Goal: Task Accomplishment & Management: Complete application form

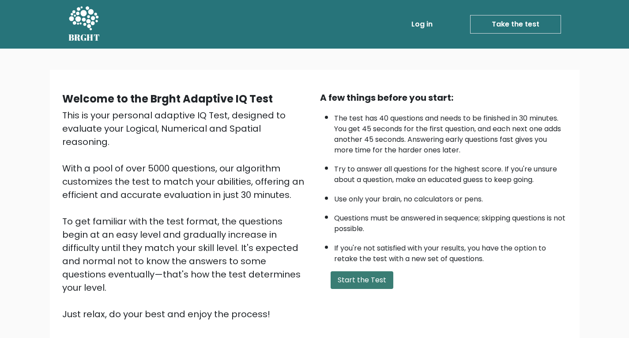
click at [361, 279] on button "Start the Test" at bounding box center [362, 280] width 63 height 18
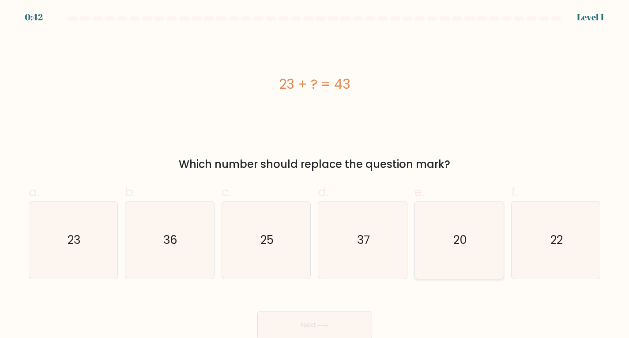
click at [463, 257] on icon "20" at bounding box center [459, 239] width 77 height 77
click at [315, 175] on input "e. 20" at bounding box center [315, 172] width 0 height 6
radio input "true"
click at [316, 324] on button "Next" at bounding box center [314, 325] width 115 height 28
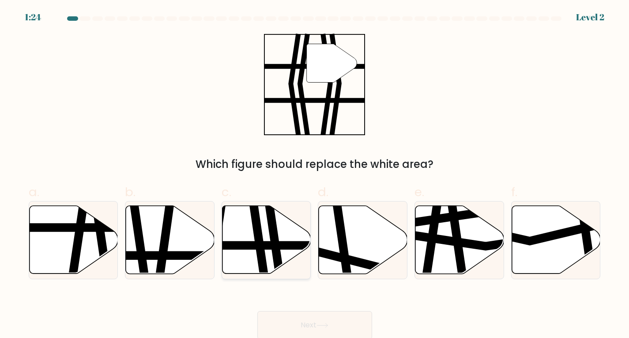
click at [266, 245] on line at bounding box center [236, 245] width 179 height 0
click at [315, 175] on input "c." at bounding box center [315, 172] width 0 height 6
radio input "true"
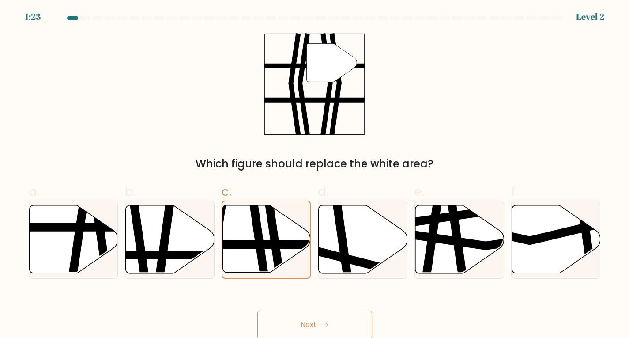
scroll to position [2, 0]
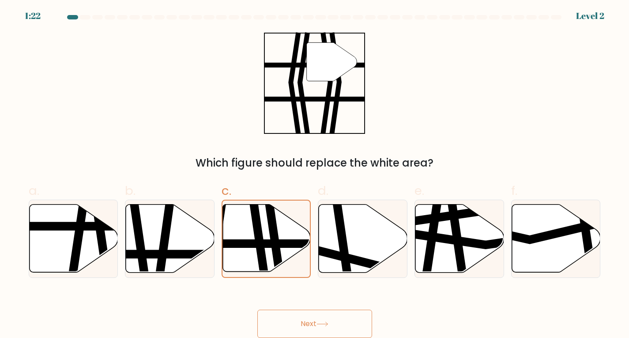
click at [317, 322] on button "Next" at bounding box center [314, 324] width 115 height 28
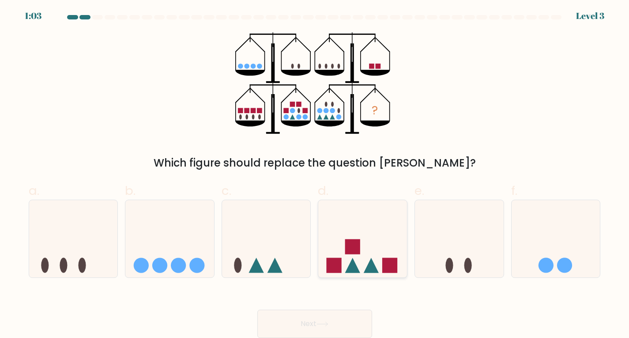
click at [363, 246] on icon at bounding box center [362, 238] width 89 height 73
click at [315, 174] on input "d." at bounding box center [315, 171] width 0 height 6
radio input "true"
click at [314, 316] on button "Next" at bounding box center [314, 324] width 115 height 28
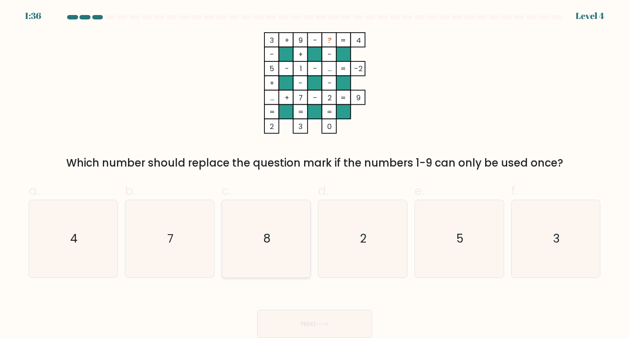
click at [274, 239] on icon "8" at bounding box center [266, 238] width 77 height 77
click at [315, 174] on input "c. 8" at bounding box center [315, 171] width 0 height 6
radio input "true"
click at [316, 319] on button "Next" at bounding box center [314, 324] width 115 height 28
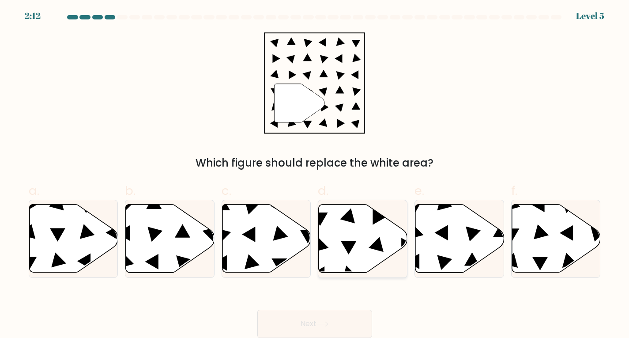
click at [360, 252] on icon at bounding box center [363, 238] width 89 height 68
click at [315, 174] on input "d." at bounding box center [315, 171] width 0 height 6
radio input "true"
click at [322, 317] on button "Next" at bounding box center [314, 324] width 115 height 28
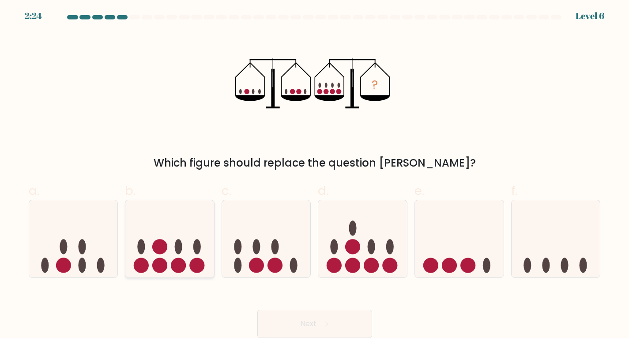
click at [180, 261] on circle at bounding box center [178, 265] width 15 height 15
click at [315, 174] on input "b." at bounding box center [315, 171] width 0 height 6
radio input "true"
click at [314, 326] on button "Next" at bounding box center [314, 324] width 115 height 28
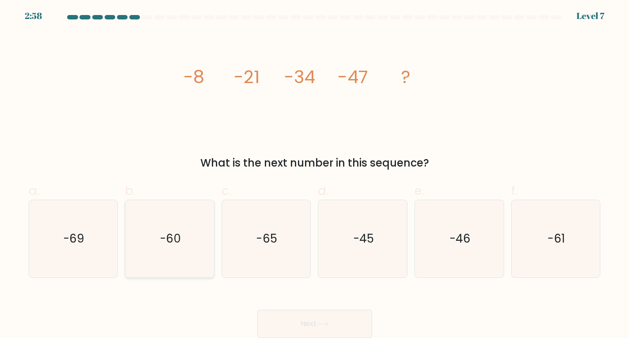
click at [175, 242] on text "-60" at bounding box center [170, 239] width 21 height 16
click at [315, 174] on input "b. -60" at bounding box center [315, 171] width 0 height 6
radio input "true"
click at [321, 318] on button "Next" at bounding box center [314, 324] width 115 height 28
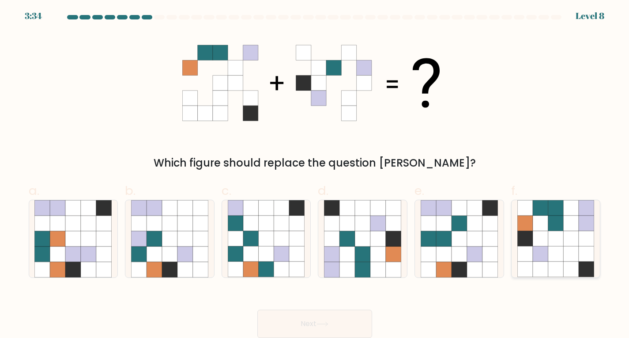
click at [549, 239] on icon at bounding box center [556, 238] width 15 height 15
click at [315, 174] on input "f." at bounding box center [315, 171] width 0 height 6
radio input "true"
click at [346, 322] on button "Next" at bounding box center [314, 324] width 115 height 28
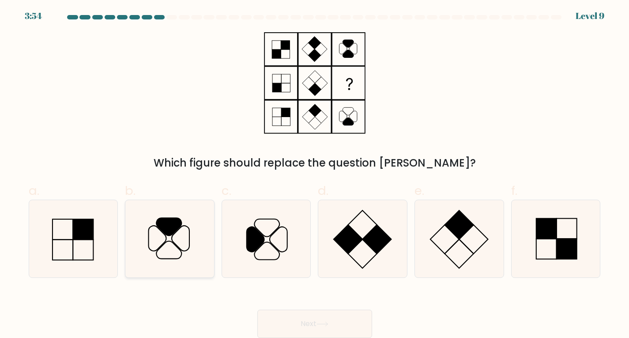
click at [156, 241] on icon at bounding box center [169, 238] width 77 height 77
click at [315, 174] on input "b." at bounding box center [315, 171] width 0 height 6
radio input "true"
click at [303, 324] on button "Next" at bounding box center [314, 324] width 115 height 28
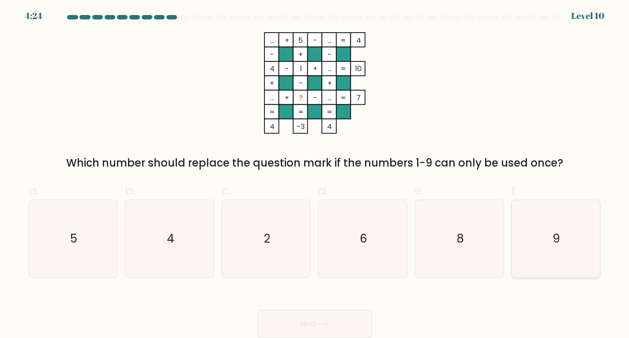
click at [542, 238] on icon "9" at bounding box center [556, 238] width 77 height 77
click at [315, 174] on input "f. 9" at bounding box center [315, 171] width 0 height 6
radio input "true"
click at [321, 319] on button "Next" at bounding box center [314, 324] width 115 height 28
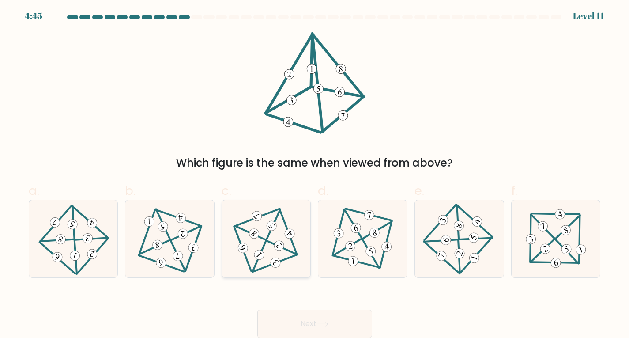
click at [282, 250] on icon at bounding box center [266, 239] width 63 height 62
click at [315, 174] on input "c." at bounding box center [315, 171] width 0 height 6
radio input "true"
click at [317, 316] on button "Next" at bounding box center [314, 324] width 115 height 28
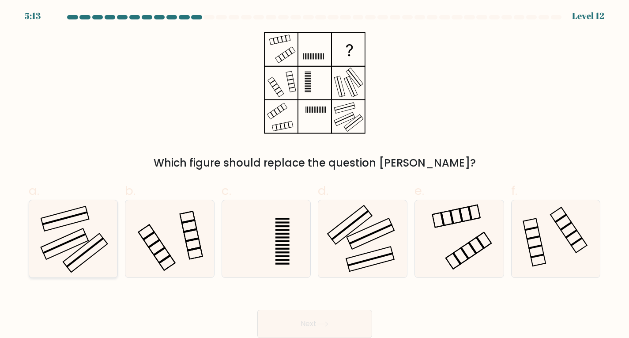
click at [68, 235] on icon at bounding box center [72, 238] width 77 height 77
click at [315, 174] on input "a." at bounding box center [315, 171] width 0 height 6
radio input "true"
click at [318, 318] on button "Next" at bounding box center [314, 324] width 115 height 28
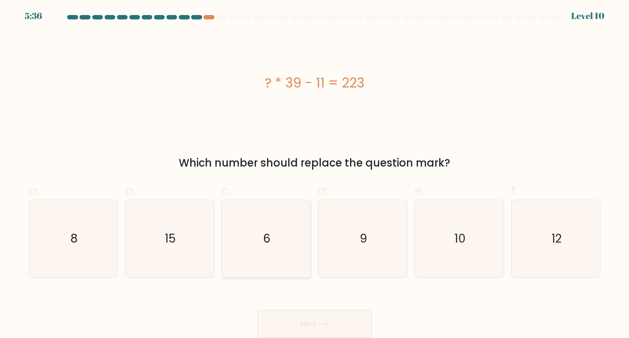
click at [237, 237] on icon "6" at bounding box center [266, 238] width 77 height 77
click at [315, 174] on input "c. 6" at bounding box center [315, 171] width 0 height 6
radio input "true"
click at [289, 316] on button "Next" at bounding box center [314, 324] width 115 height 28
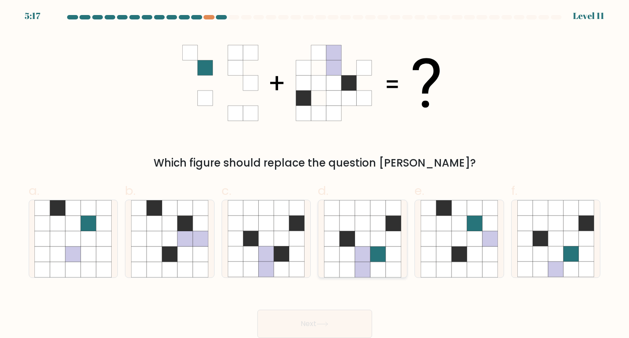
click at [384, 265] on icon at bounding box center [378, 268] width 15 height 15
click at [315, 174] on input "d." at bounding box center [315, 171] width 0 height 6
radio input "true"
click at [318, 322] on button "Next" at bounding box center [314, 324] width 115 height 28
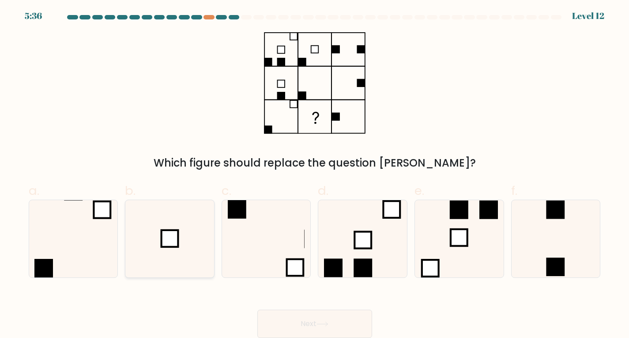
click at [162, 257] on icon at bounding box center [169, 238] width 77 height 77
click at [315, 174] on input "b." at bounding box center [315, 171] width 0 height 6
radio input "true"
click at [292, 311] on button "Next" at bounding box center [314, 324] width 115 height 28
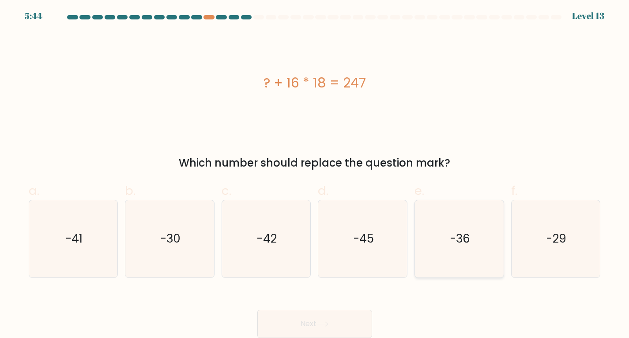
click at [466, 238] on text "-36" at bounding box center [460, 239] width 20 height 16
click at [315, 174] on input "e. -36" at bounding box center [315, 171] width 0 height 6
radio input "true"
click at [574, 235] on icon "-29" at bounding box center [556, 238] width 77 height 77
click at [315, 174] on input "f. -29" at bounding box center [315, 171] width 0 height 6
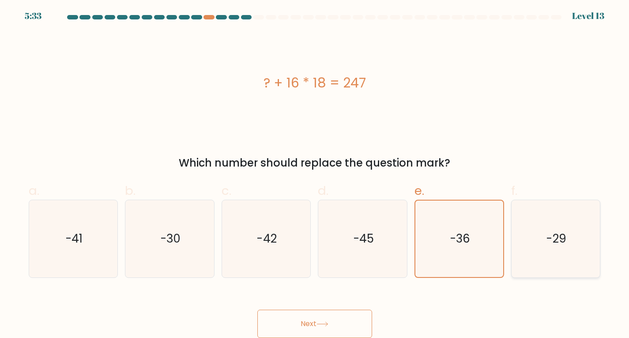
radio input "true"
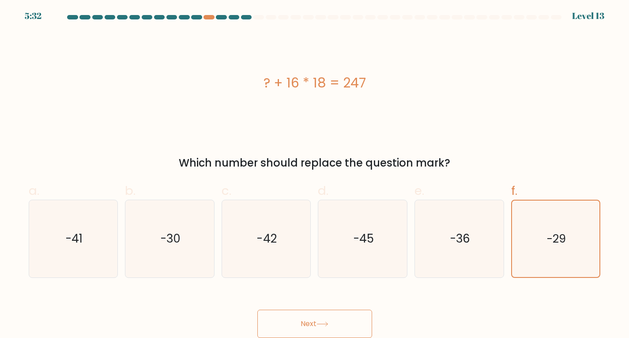
click at [325, 326] on icon at bounding box center [323, 324] width 12 height 5
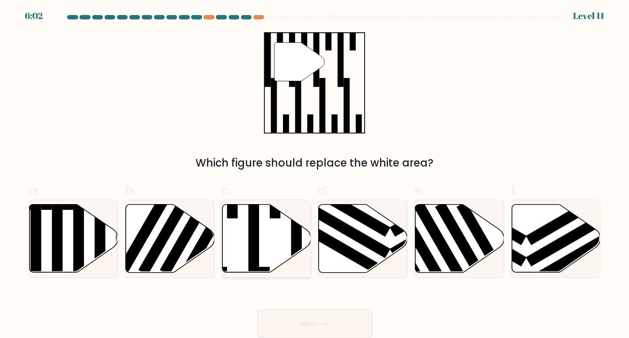
click at [246, 242] on icon at bounding box center [267, 238] width 89 height 68
click at [315, 174] on input "c." at bounding box center [315, 171] width 0 height 6
radio input "true"
click at [285, 319] on button "Next" at bounding box center [314, 324] width 115 height 28
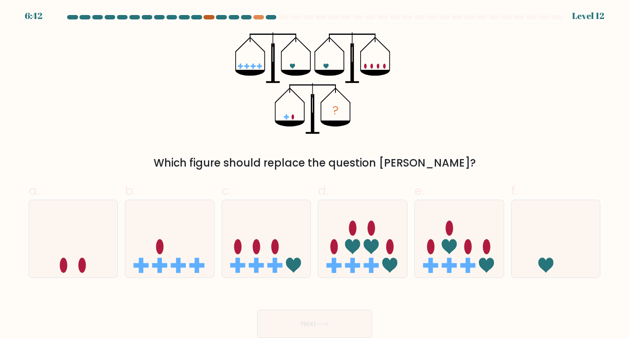
click at [211, 18] on div at bounding box center [209, 17] width 11 height 4
click at [274, 16] on div at bounding box center [271, 17] width 11 height 4
click at [57, 251] on icon at bounding box center [73, 238] width 89 height 73
click at [315, 174] on input "a." at bounding box center [315, 171] width 0 height 6
radio input "true"
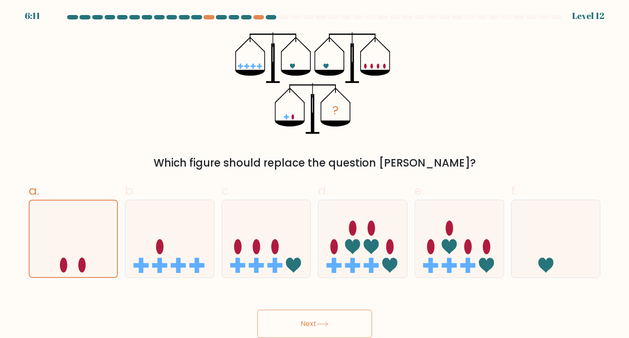
click at [299, 322] on button "Next" at bounding box center [314, 324] width 115 height 28
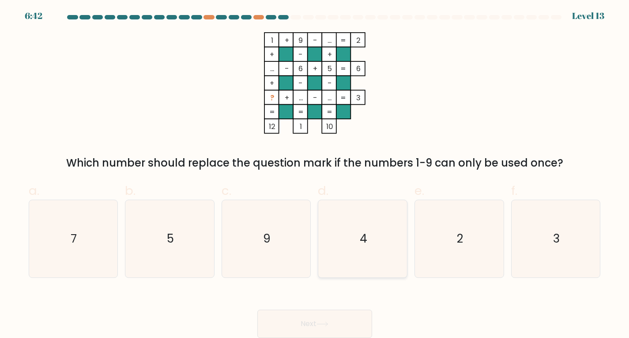
click at [373, 253] on icon "4" at bounding box center [362, 238] width 77 height 77
click at [315, 174] on input "d. 4" at bounding box center [315, 171] width 0 height 6
radio input "true"
click at [324, 319] on button "Next" at bounding box center [314, 324] width 115 height 28
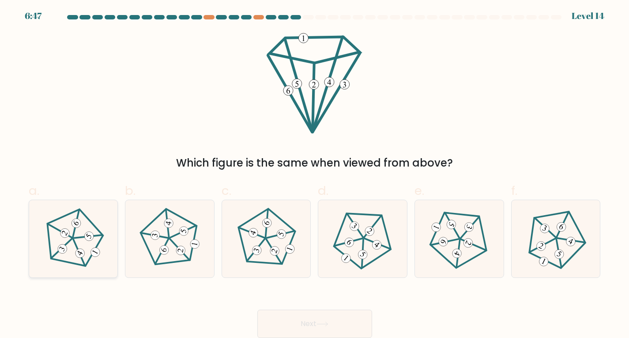
click at [81, 250] on 650 at bounding box center [80, 253] width 12 height 12
click at [315, 174] on input "a." at bounding box center [315, 171] width 0 height 6
radio input "true"
click at [314, 310] on button "Next" at bounding box center [314, 324] width 115 height 28
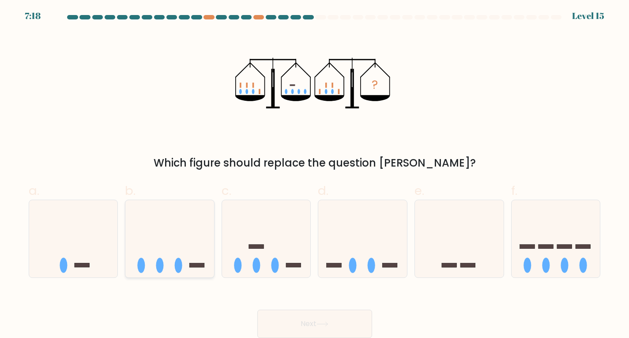
click at [184, 255] on icon at bounding box center [169, 238] width 89 height 73
click at [315, 174] on input "b." at bounding box center [315, 171] width 0 height 6
radio input "true"
click at [281, 323] on button "Next" at bounding box center [314, 324] width 115 height 28
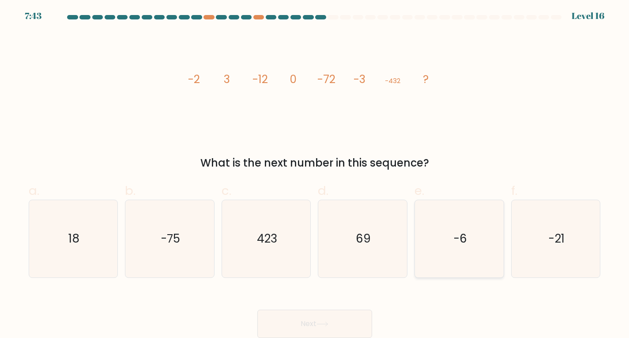
click at [479, 247] on icon "-6" at bounding box center [459, 238] width 77 height 77
click at [315, 174] on input "e. -6" at bounding box center [315, 171] width 0 height 6
radio input "true"
click at [306, 324] on button "Next" at bounding box center [314, 324] width 115 height 28
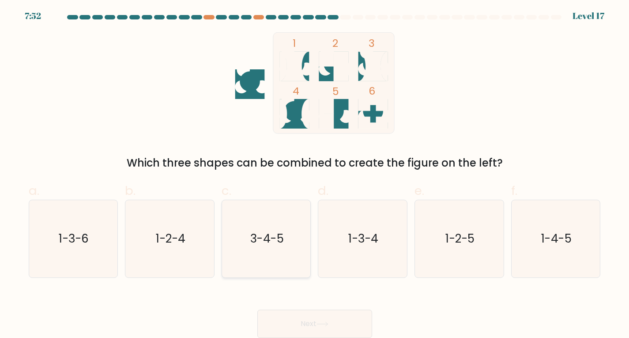
click at [250, 241] on icon "3-4-5" at bounding box center [266, 238] width 77 height 77
click at [315, 174] on input "c. 3-4-5" at bounding box center [315, 171] width 0 height 6
radio input "true"
click at [310, 317] on button "Next" at bounding box center [314, 324] width 115 height 28
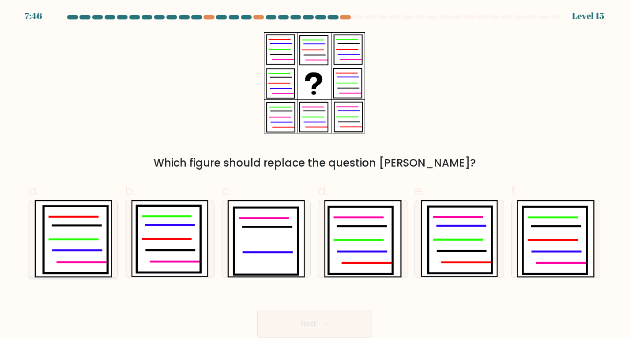
click at [54, 257] on icon at bounding box center [75, 239] width 64 height 67
click at [315, 174] on input "a." at bounding box center [315, 171] width 0 height 6
radio input "true"
click at [326, 326] on button "Next" at bounding box center [314, 324] width 115 height 28
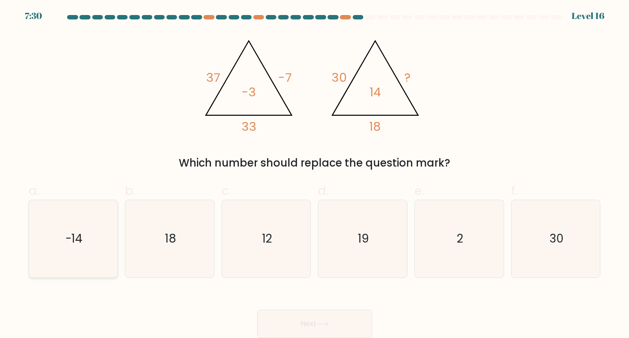
click at [83, 250] on icon "-14" at bounding box center [72, 238] width 77 height 77
click at [315, 174] on input "a. -14" at bounding box center [315, 171] width 0 height 6
radio input "true"
click at [171, 251] on icon "18" at bounding box center [169, 238] width 77 height 77
click at [315, 174] on input "b. 18" at bounding box center [315, 171] width 0 height 6
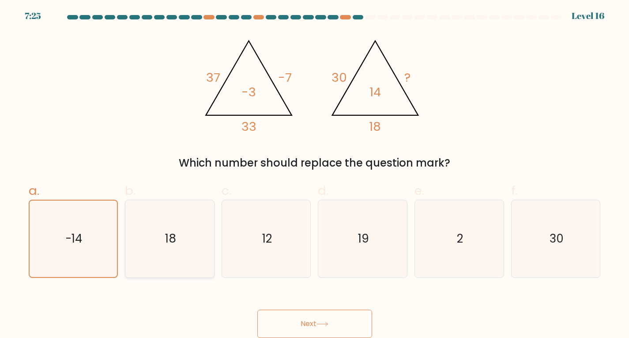
radio input "true"
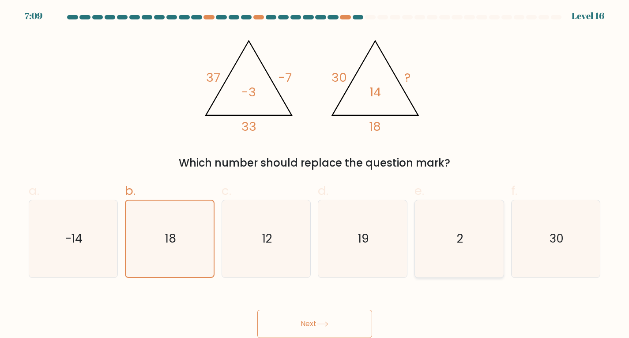
click at [467, 240] on icon "2" at bounding box center [459, 238] width 77 height 77
click at [315, 174] on input "e. 2" at bounding box center [315, 171] width 0 height 6
radio input "true"
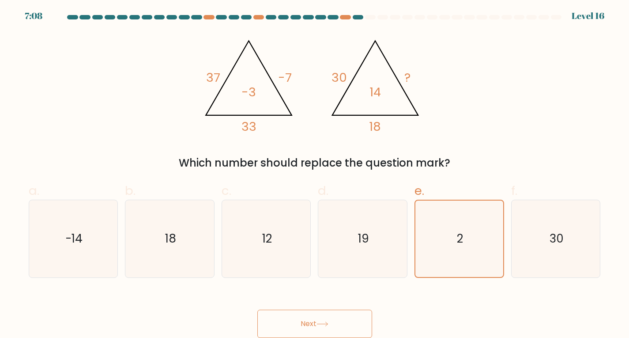
click at [307, 318] on button "Next" at bounding box center [314, 324] width 115 height 28
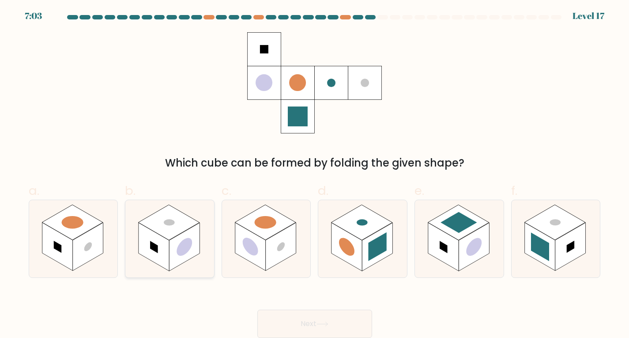
click at [191, 246] on circle at bounding box center [184, 247] width 15 height 24
click at [315, 174] on input "b." at bounding box center [315, 171] width 0 height 6
radio input "true"
click at [295, 325] on button "Next" at bounding box center [314, 324] width 115 height 28
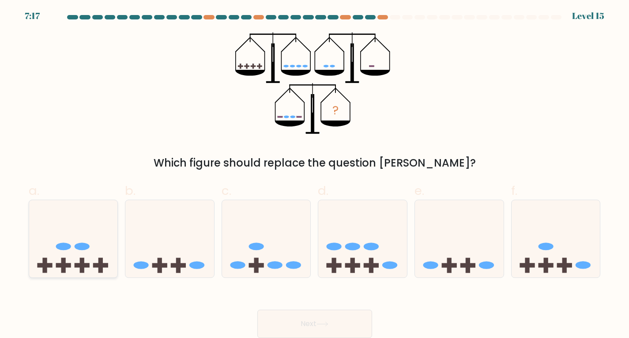
click at [70, 260] on icon at bounding box center [73, 238] width 89 height 73
click at [315, 174] on input "a." at bounding box center [315, 171] width 0 height 6
radio input "true"
click at [288, 319] on button "Next" at bounding box center [314, 324] width 115 height 28
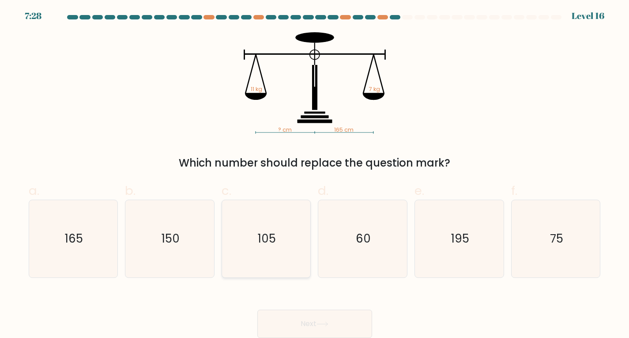
click at [261, 238] on text "105" at bounding box center [267, 239] width 18 height 16
click at [315, 174] on input "c. 105" at bounding box center [315, 171] width 0 height 6
radio input "true"
click at [295, 322] on button "Next" at bounding box center [314, 324] width 115 height 28
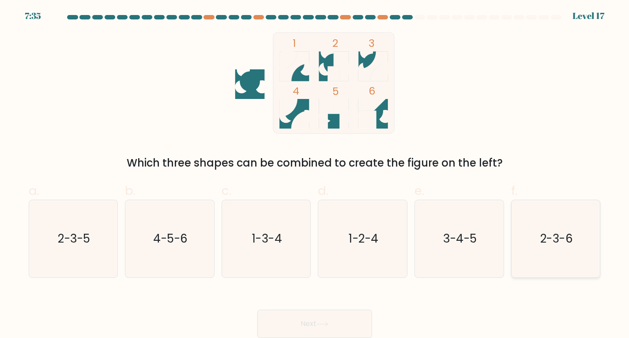
click at [564, 238] on text "2-3-6" at bounding box center [557, 239] width 33 height 16
click at [315, 174] on input "f. 2-3-6" at bounding box center [315, 171] width 0 height 6
radio input "true"
click at [296, 318] on button "Next" at bounding box center [314, 324] width 115 height 28
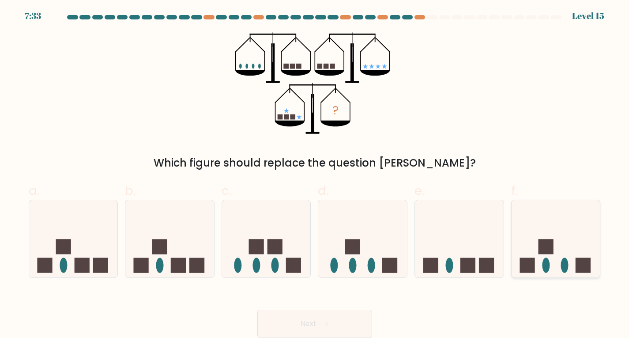
click at [583, 255] on icon at bounding box center [556, 238] width 89 height 73
click at [315, 174] on input "f." at bounding box center [315, 171] width 0 height 6
radio input "true"
click at [306, 315] on button "Next" at bounding box center [314, 324] width 115 height 28
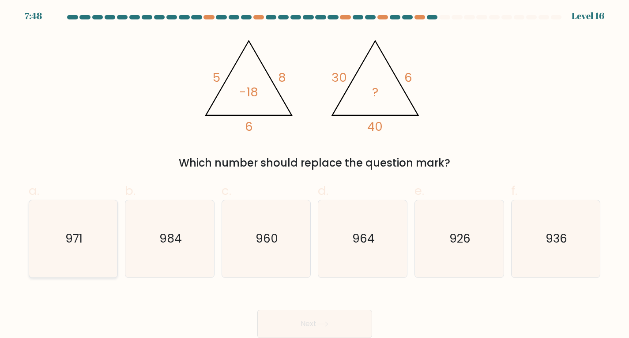
click at [96, 240] on icon "971" at bounding box center [72, 238] width 77 height 77
click at [315, 174] on input "a. 971" at bounding box center [315, 171] width 0 height 6
radio input "true"
click at [290, 312] on button "Next" at bounding box center [314, 324] width 115 height 28
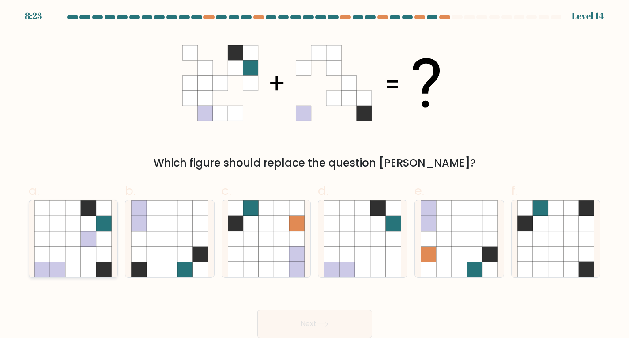
click at [77, 261] on icon at bounding box center [72, 253] width 15 height 15
click at [315, 174] on input "a." at bounding box center [315, 171] width 0 height 6
radio input "true"
click at [351, 318] on button "Next" at bounding box center [314, 324] width 115 height 28
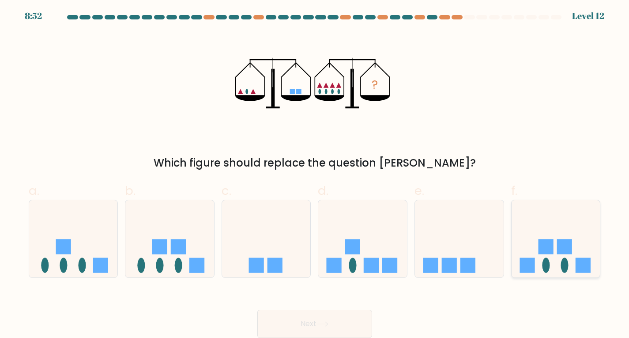
click at [536, 256] on icon at bounding box center [556, 238] width 89 height 73
click at [315, 174] on input "f." at bounding box center [315, 171] width 0 height 6
radio input "true"
click at [342, 321] on button "Next" at bounding box center [314, 324] width 115 height 28
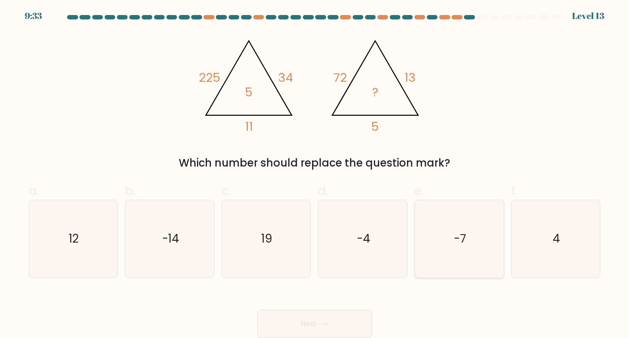
click at [428, 220] on icon "-7" at bounding box center [459, 238] width 77 height 77
click at [315, 174] on input "e. -7" at bounding box center [315, 171] width 0 height 6
radio input "true"
click at [333, 322] on button "Next" at bounding box center [314, 324] width 115 height 28
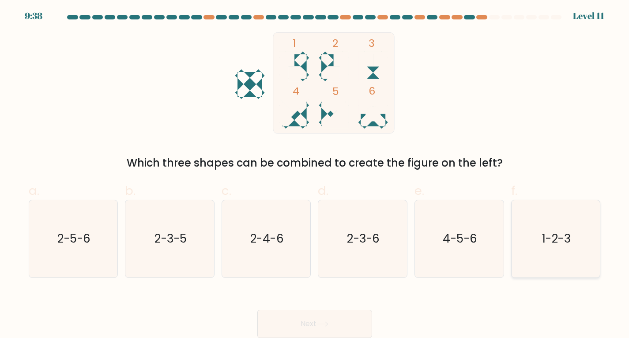
click at [568, 252] on icon "1-2-3" at bounding box center [556, 238] width 77 height 77
click at [315, 174] on input "f. 1-2-3" at bounding box center [315, 171] width 0 height 6
radio input "true"
click at [292, 317] on button "Next" at bounding box center [314, 324] width 115 height 28
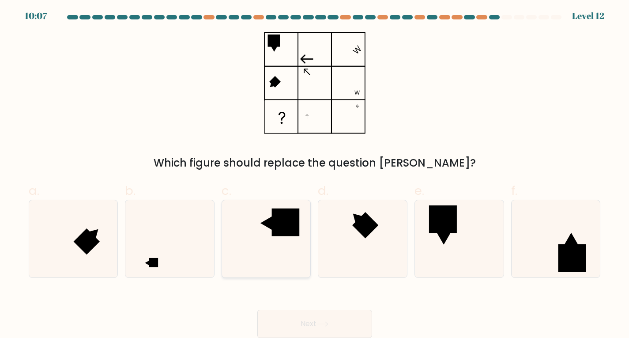
click at [285, 250] on icon at bounding box center [266, 238] width 77 height 77
click at [315, 174] on input "c." at bounding box center [315, 171] width 0 height 6
radio input "true"
click at [177, 255] on icon at bounding box center [169, 238] width 77 height 77
click at [315, 174] on input "b." at bounding box center [315, 171] width 0 height 6
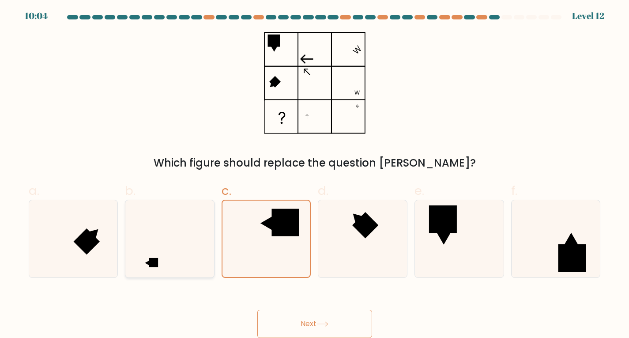
radio input "true"
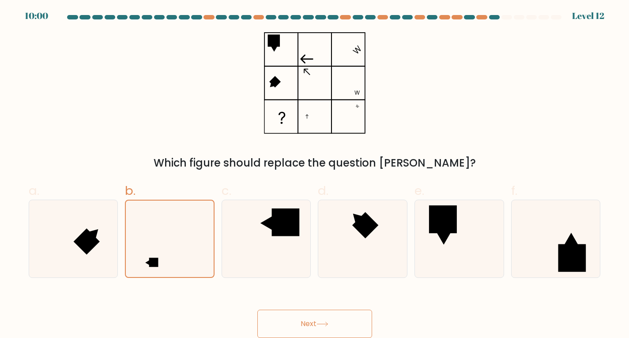
click at [290, 320] on button "Next" at bounding box center [314, 324] width 115 height 28
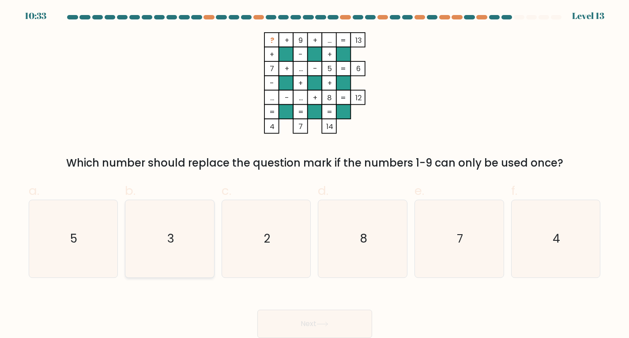
click at [170, 246] on text "3" at bounding box center [170, 239] width 7 height 16
click at [315, 174] on input "b. 3" at bounding box center [315, 171] width 0 height 6
radio input "true"
click at [312, 326] on button "Next" at bounding box center [314, 324] width 115 height 28
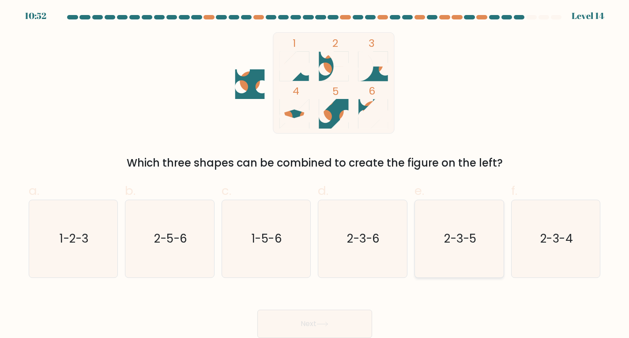
click at [468, 255] on icon "2-3-5" at bounding box center [459, 238] width 77 height 77
click at [315, 174] on input "e. 2-3-5" at bounding box center [315, 171] width 0 height 6
radio input "true"
click at [312, 317] on button "Next" at bounding box center [314, 324] width 115 height 28
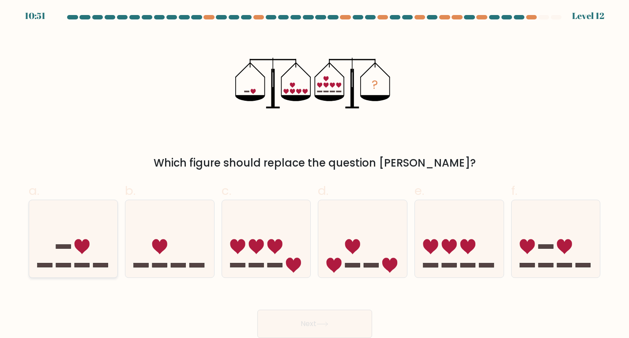
click at [60, 217] on icon at bounding box center [73, 238] width 89 height 73
click at [315, 174] on input "a." at bounding box center [315, 171] width 0 height 6
radio input "true"
click at [343, 318] on button "Next" at bounding box center [314, 324] width 115 height 28
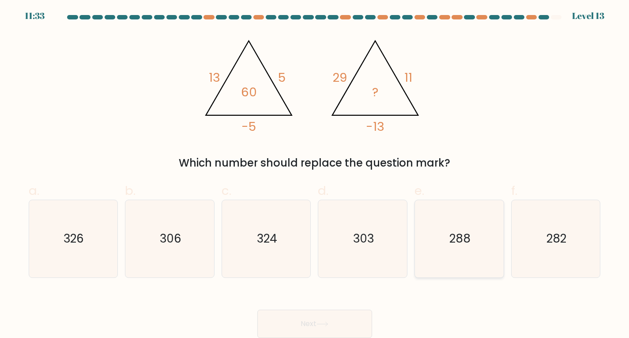
click at [462, 236] on text "288" at bounding box center [460, 239] width 21 height 16
click at [315, 174] on input "e. 288" at bounding box center [315, 171] width 0 height 6
radio input "true"
click at [327, 317] on button "Next" at bounding box center [314, 324] width 115 height 28
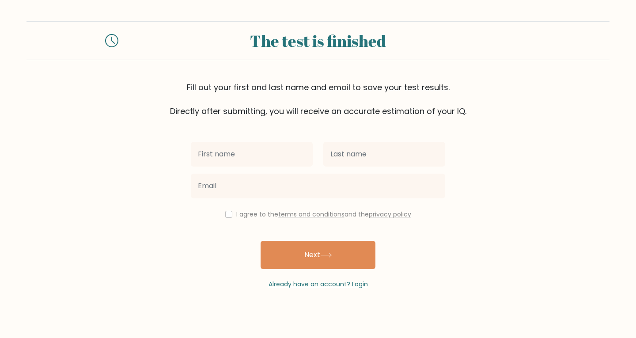
click at [225, 153] on input "text" at bounding box center [252, 154] width 122 height 25
type input "Milos"
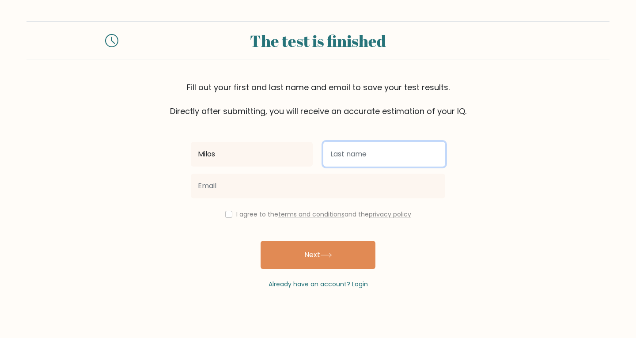
click at [360, 163] on input "text" at bounding box center [384, 154] width 122 height 25
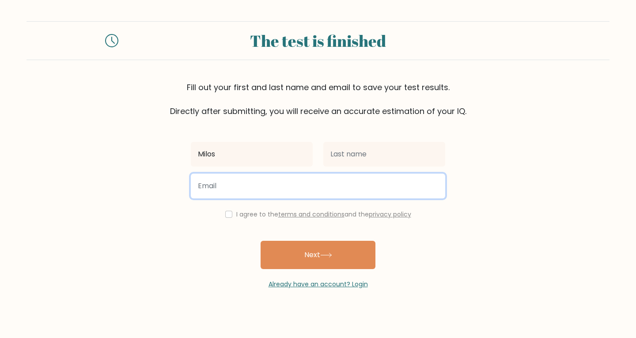
click at [288, 188] on input "email" at bounding box center [318, 186] width 254 height 25
type input "milos-erceg@hotmail.com"
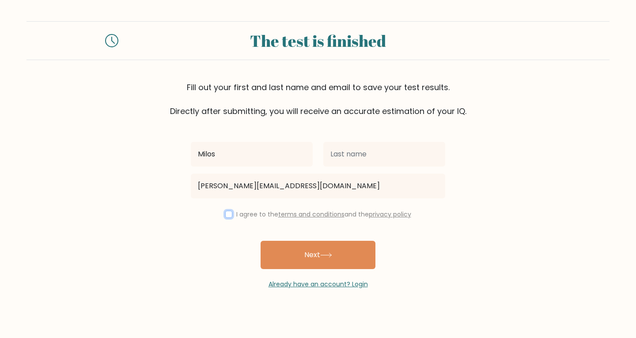
click at [226, 216] on input "checkbox" at bounding box center [228, 214] width 7 height 7
checkbox input "true"
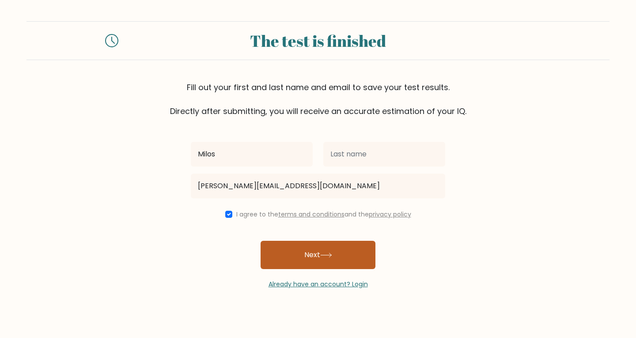
click at [307, 256] on button "Next" at bounding box center [318, 255] width 115 height 28
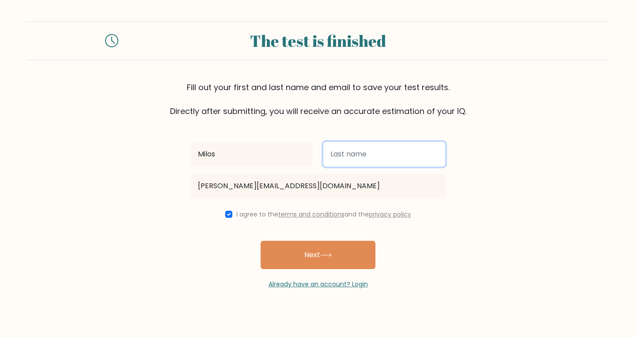
click at [380, 150] on input "text" at bounding box center [384, 154] width 122 height 25
type input "Erceg"
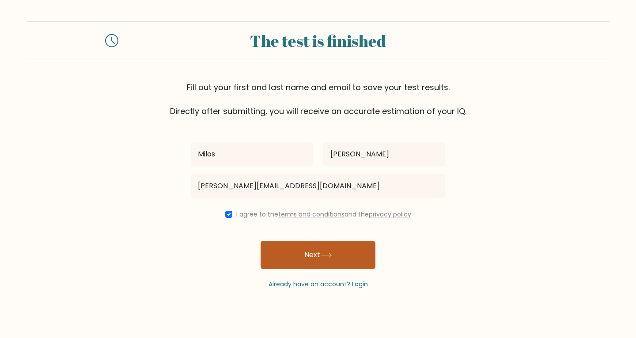
click at [306, 256] on button "Next" at bounding box center [318, 255] width 115 height 28
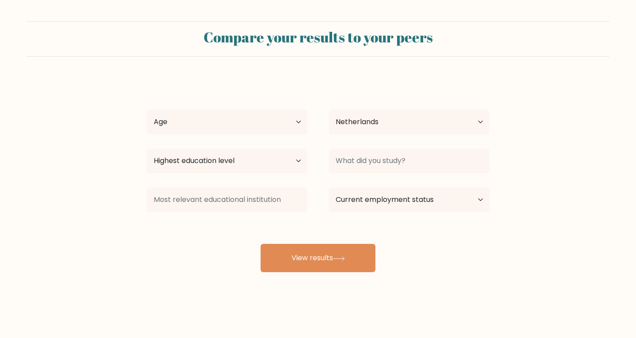
select select "NL"
click at [227, 123] on select "Age Under 18 years old 18-24 years old 25-34 years old 35-44 years old 45-54 ye…" at bounding box center [227, 122] width 161 height 25
select select "25_34"
click at [147, 110] on select "Age Under 18 years old 18-24 years old 25-34 years old 35-44 years old 45-54 ye…" at bounding box center [227, 122] width 161 height 25
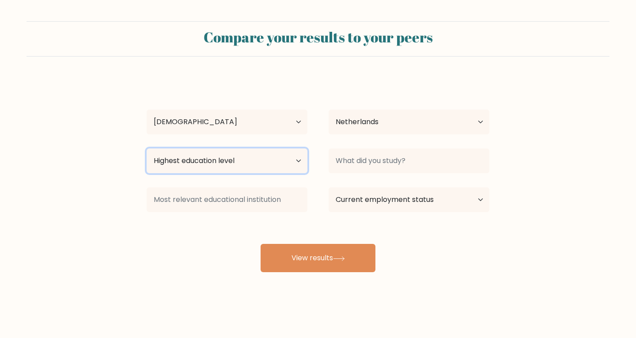
click at [208, 159] on select "Highest education level No schooling Primary Lower Secondary Upper Secondary Oc…" at bounding box center [227, 160] width 161 height 25
select select "masters_degree"
click at [147, 148] on select "Highest education level No schooling Primary Lower Secondary Upper Secondary Oc…" at bounding box center [227, 160] width 161 height 25
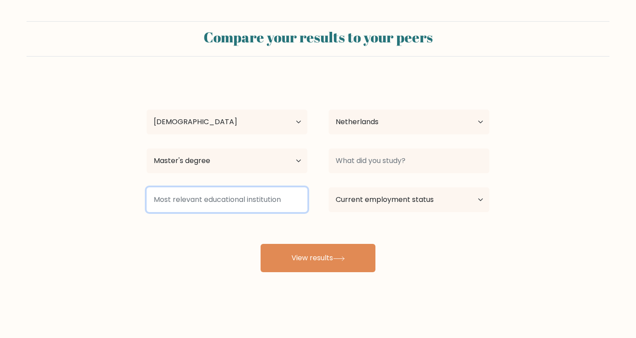
click at [208, 193] on input at bounding box center [227, 199] width 161 height 25
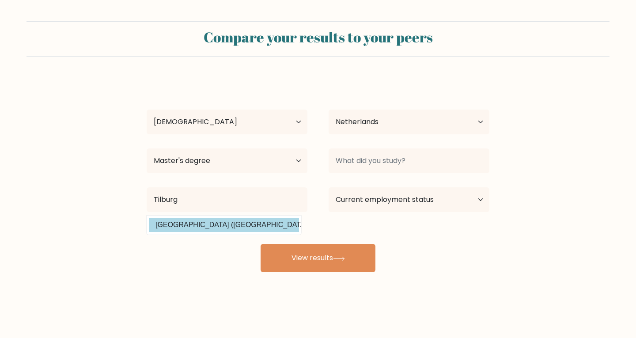
click at [216, 224] on option "Tilburg University (Netherlands)" at bounding box center [224, 225] width 150 height 14
type input "Tilburg University"
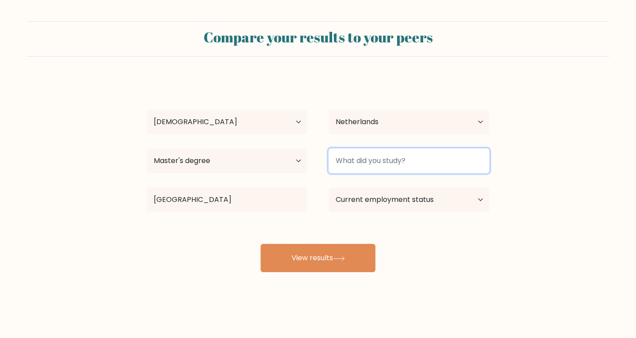
click at [372, 158] on input at bounding box center [409, 160] width 161 height 25
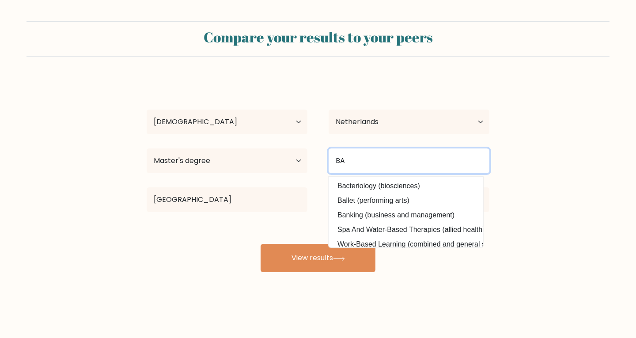
type input "B"
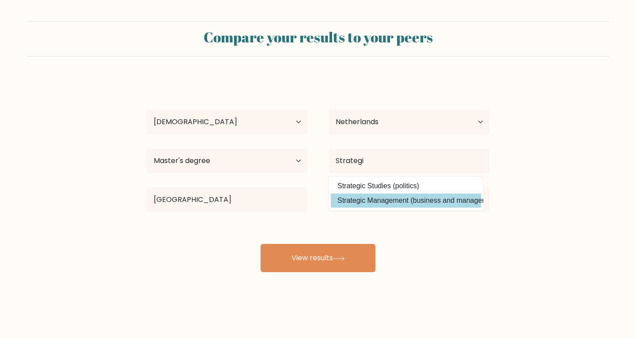
click at [387, 196] on option "Strategic Management (business and management)" at bounding box center [406, 200] width 150 height 14
type input "Strategic Management"
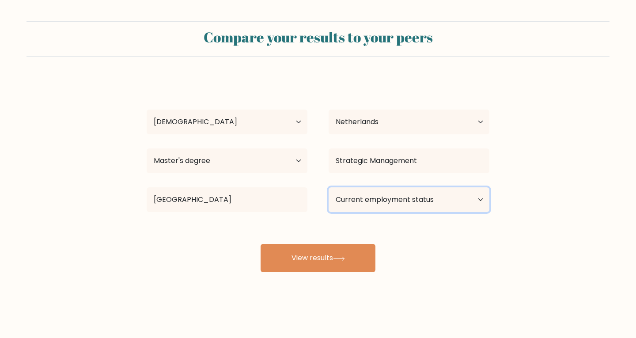
click at [378, 204] on select "Current employment status Employed Student Retired Other / prefer not to answer" at bounding box center [409, 199] width 161 height 25
select select "employed"
click at [329, 187] on select "Current employment status Employed Student Retired Other / prefer not to answer" at bounding box center [409, 199] width 161 height 25
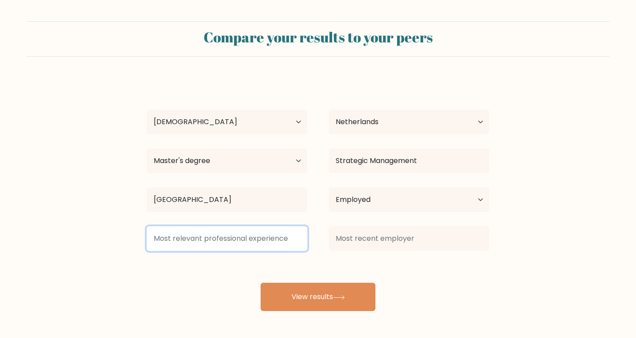
click at [277, 241] on input at bounding box center [227, 238] width 161 height 25
type input "2"
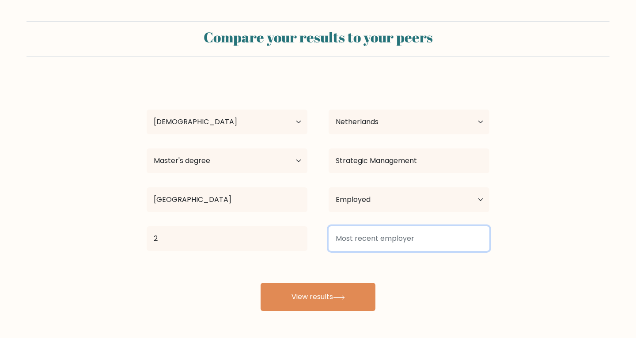
click at [402, 239] on input at bounding box center [409, 238] width 161 height 25
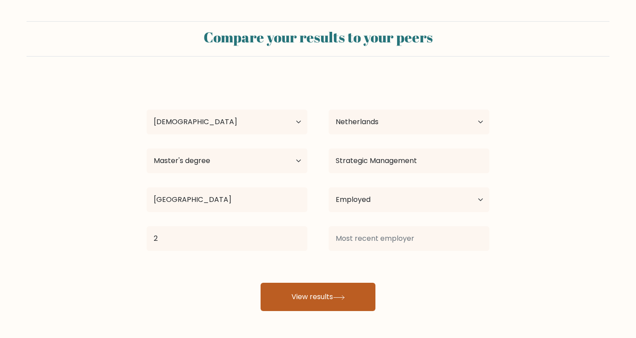
click at [332, 298] on button "View results" at bounding box center [318, 297] width 115 height 28
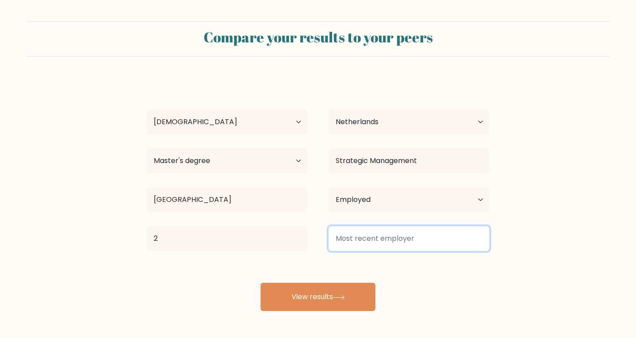
click at [373, 236] on input at bounding box center [409, 238] width 161 height 25
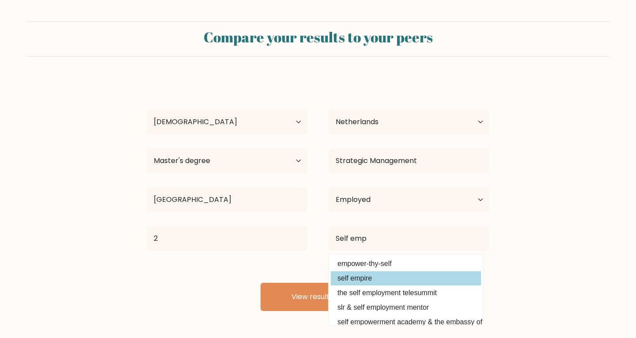
click at [356, 280] on option "self empire" at bounding box center [406, 278] width 150 height 14
type input "self empire"
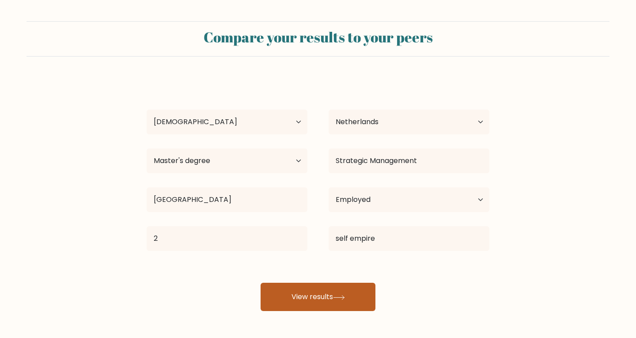
click at [329, 293] on button "View results" at bounding box center [318, 297] width 115 height 28
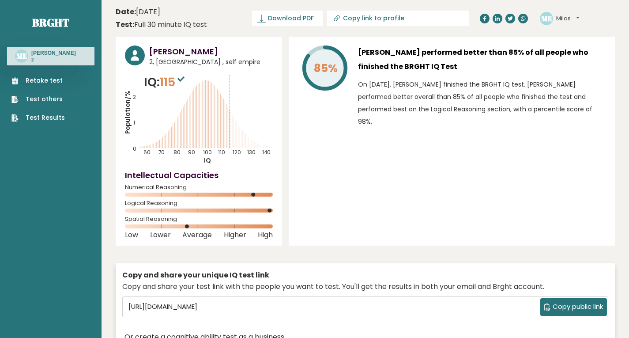
click at [44, 119] on link "Test Results" at bounding box center [37, 117] width 53 height 9
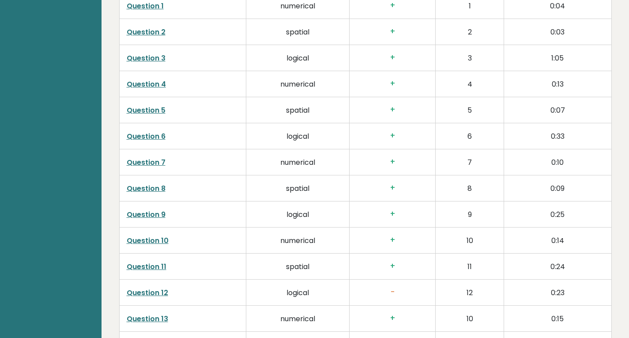
scroll to position [1462, 0]
click at [148, 265] on link "Question 12" at bounding box center [148, 266] width 42 height 10
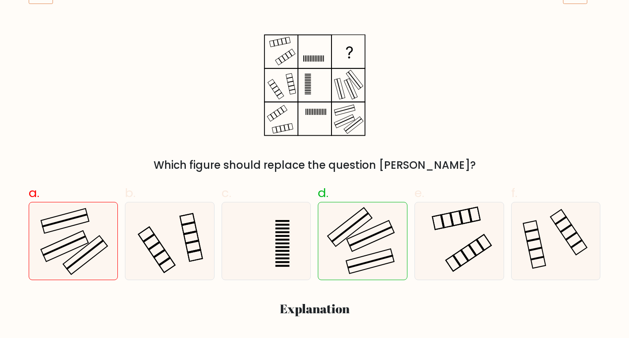
scroll to position [133, 0]
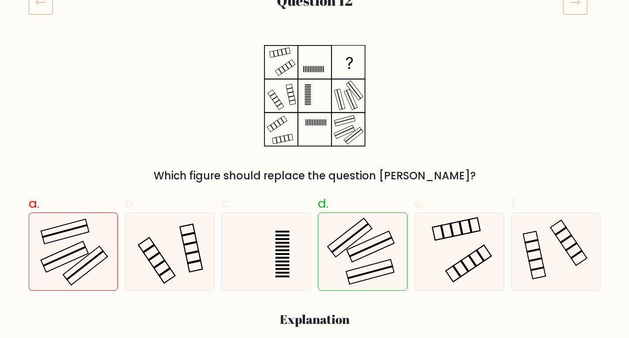
click at [37, 8] on icon at bounding box center [41, 2] width 24 height 25
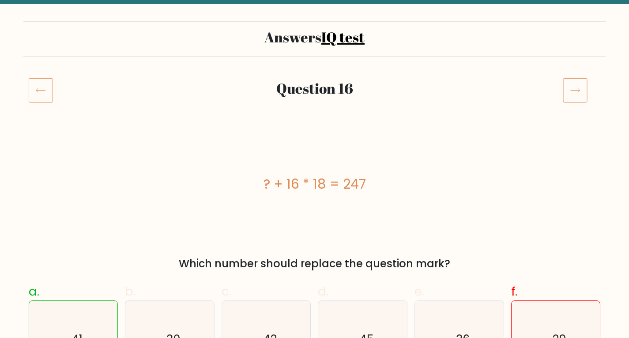
scroll to position [44, 0]
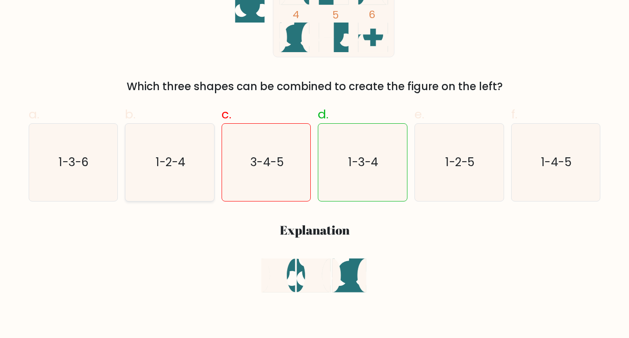
scroll to position [177, 0]
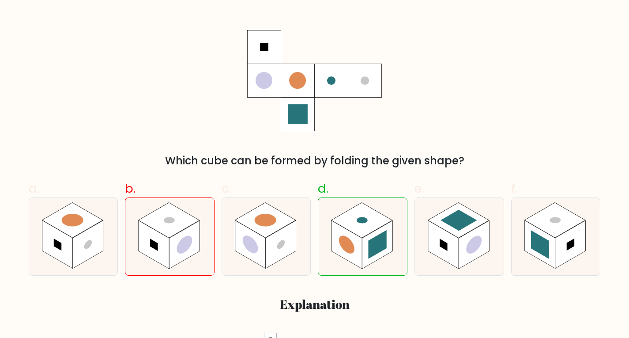
scroll to position [133, 0]
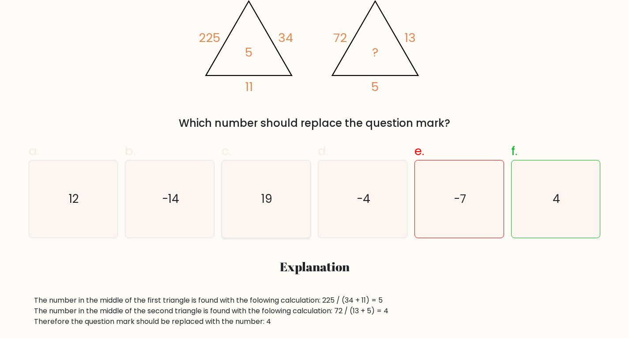
scroll to position [177, 0]
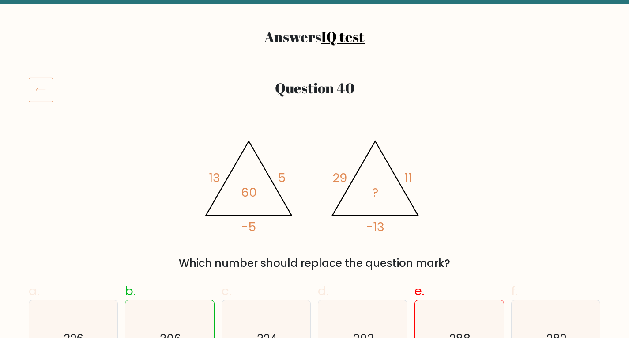
scroll to position [44, 0]
